Goal: Transaction & Acquisition: Download file/media

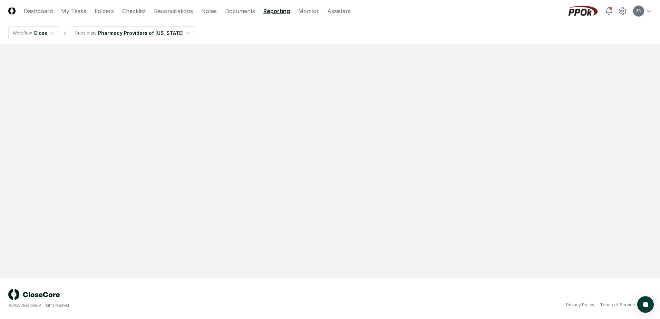
click at [33, 68] on main at bounding box center [330, 160] width 660 height 233
click at [171, 12] on link "Reconciliations" at bounding box center [173, 11] width 39 height 8
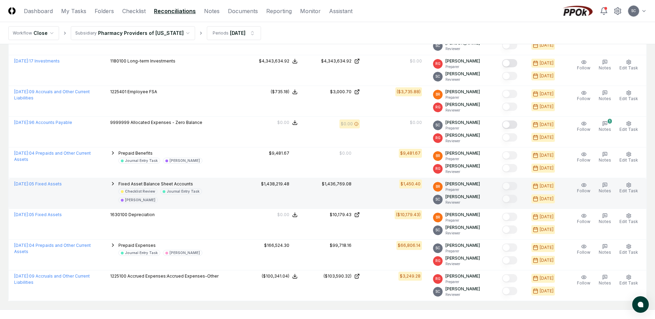
scroll to position [335, 0]
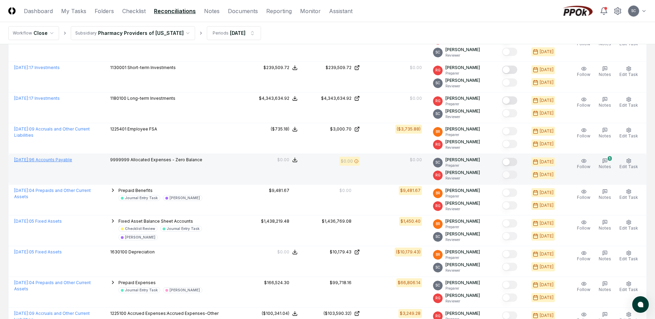
click at [47, 138] on link "[DATE] : 96 Accounts Payable" at bounding box center [43, 159] width 58 height 5
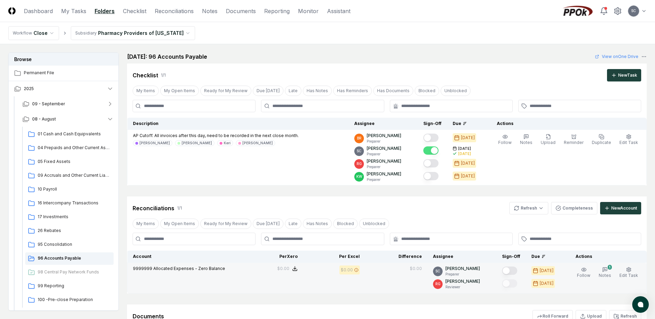
click at [190, 138] on span "Allocated Expenses - Zero Balance" at bounding box center [189, 268] width 72 height 5
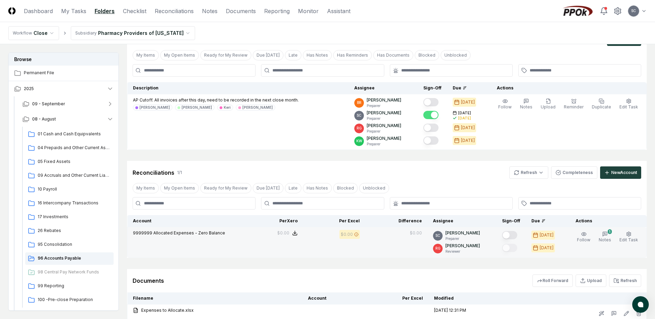
scroll to position [69, 0]
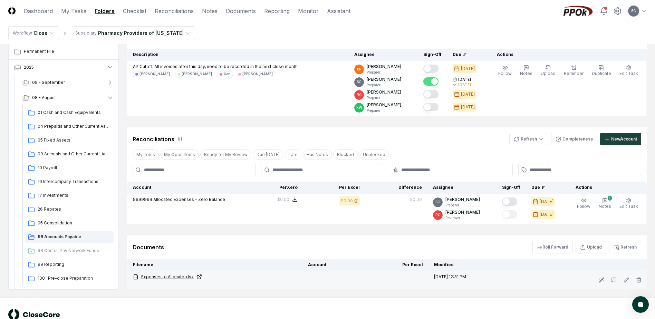
click at [165, 138] on link "Expenses to Allocate.xlsx" at bounding box center [215, 277] width 164 height 6
